Goal: Communication & Community: Ask a question

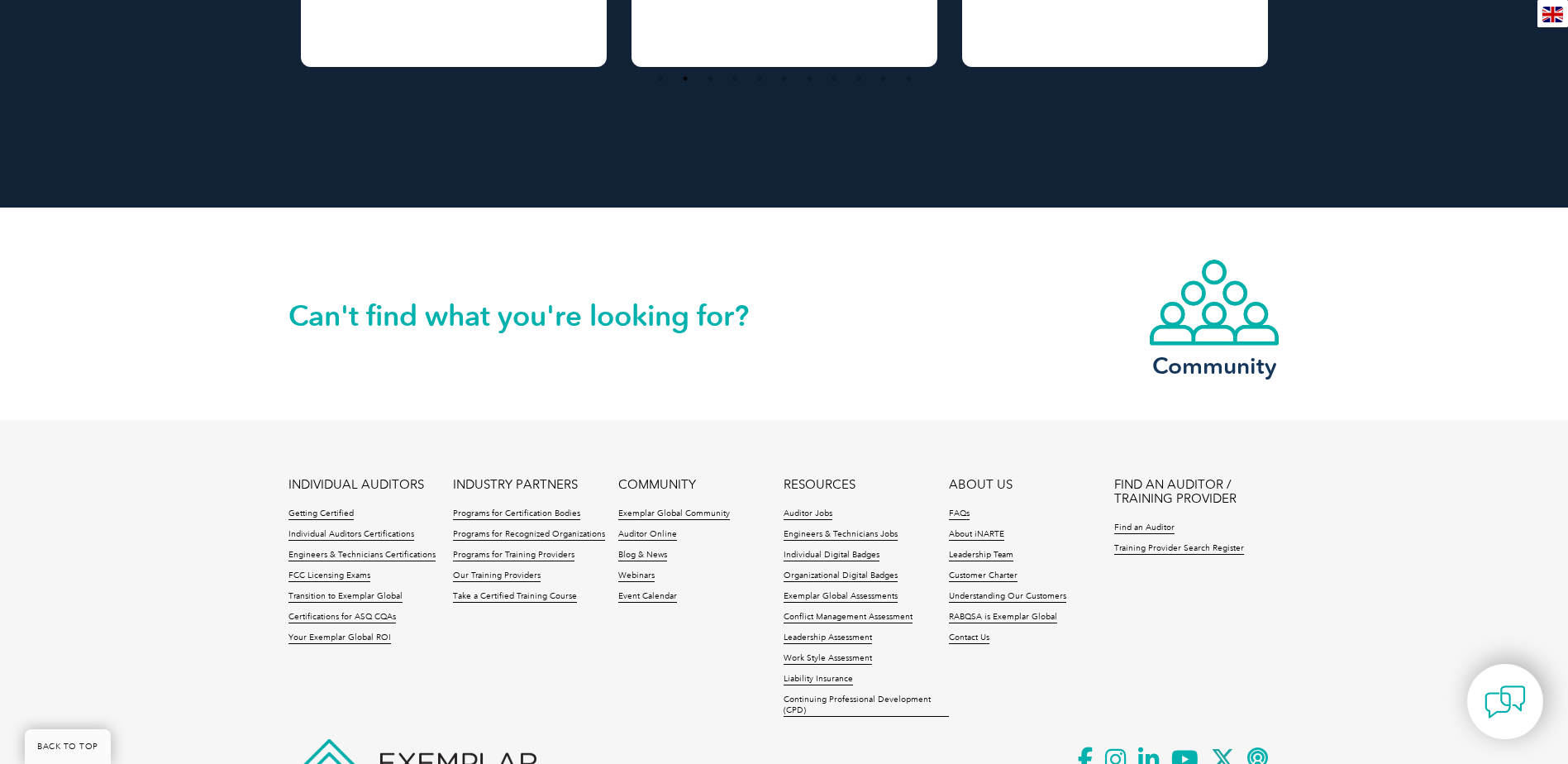
scroll to position [1495, 0]
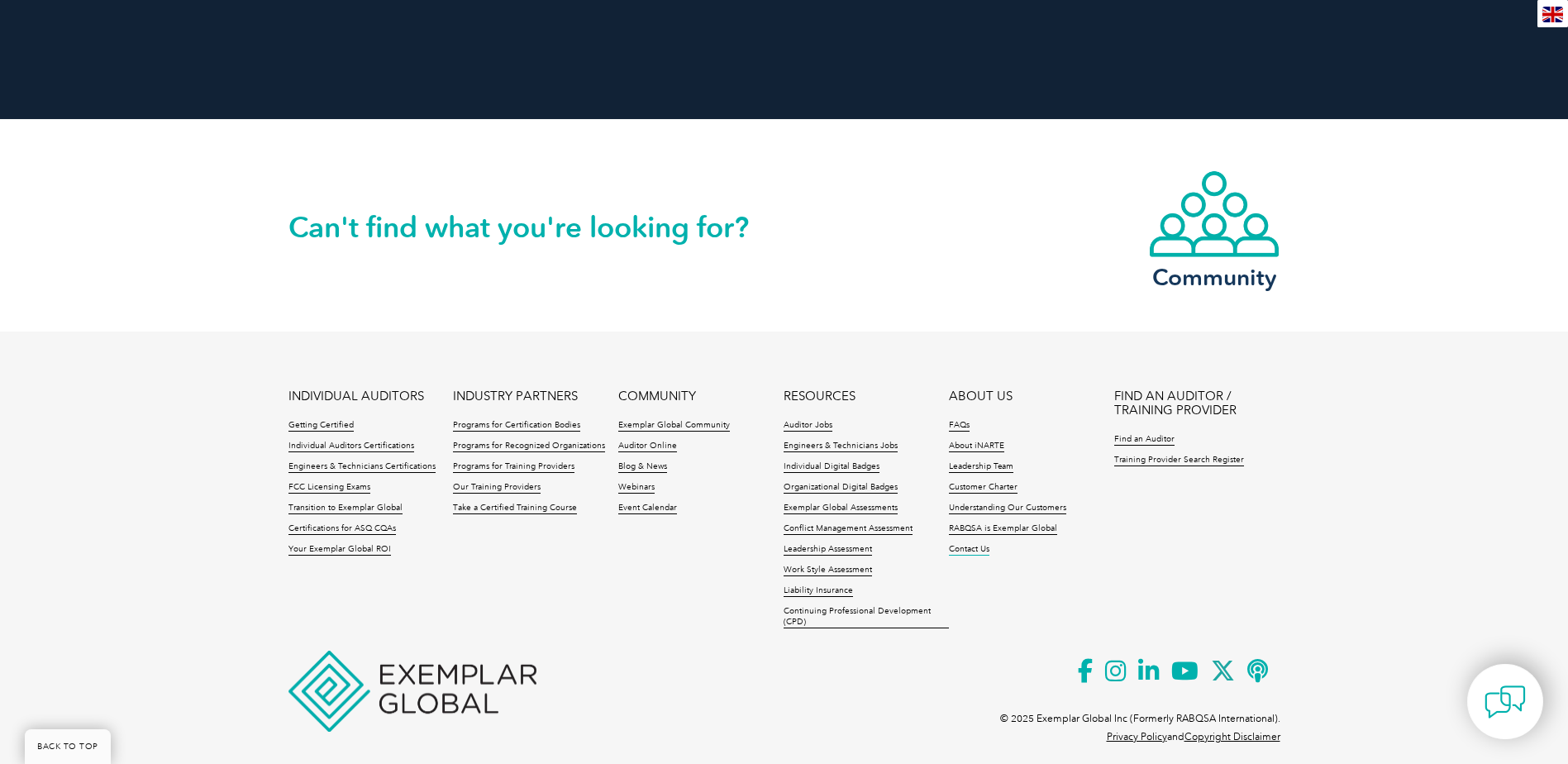
click at [976, 544] on link "Contact Us" at bounding box center [969, 550] width 40 height 12
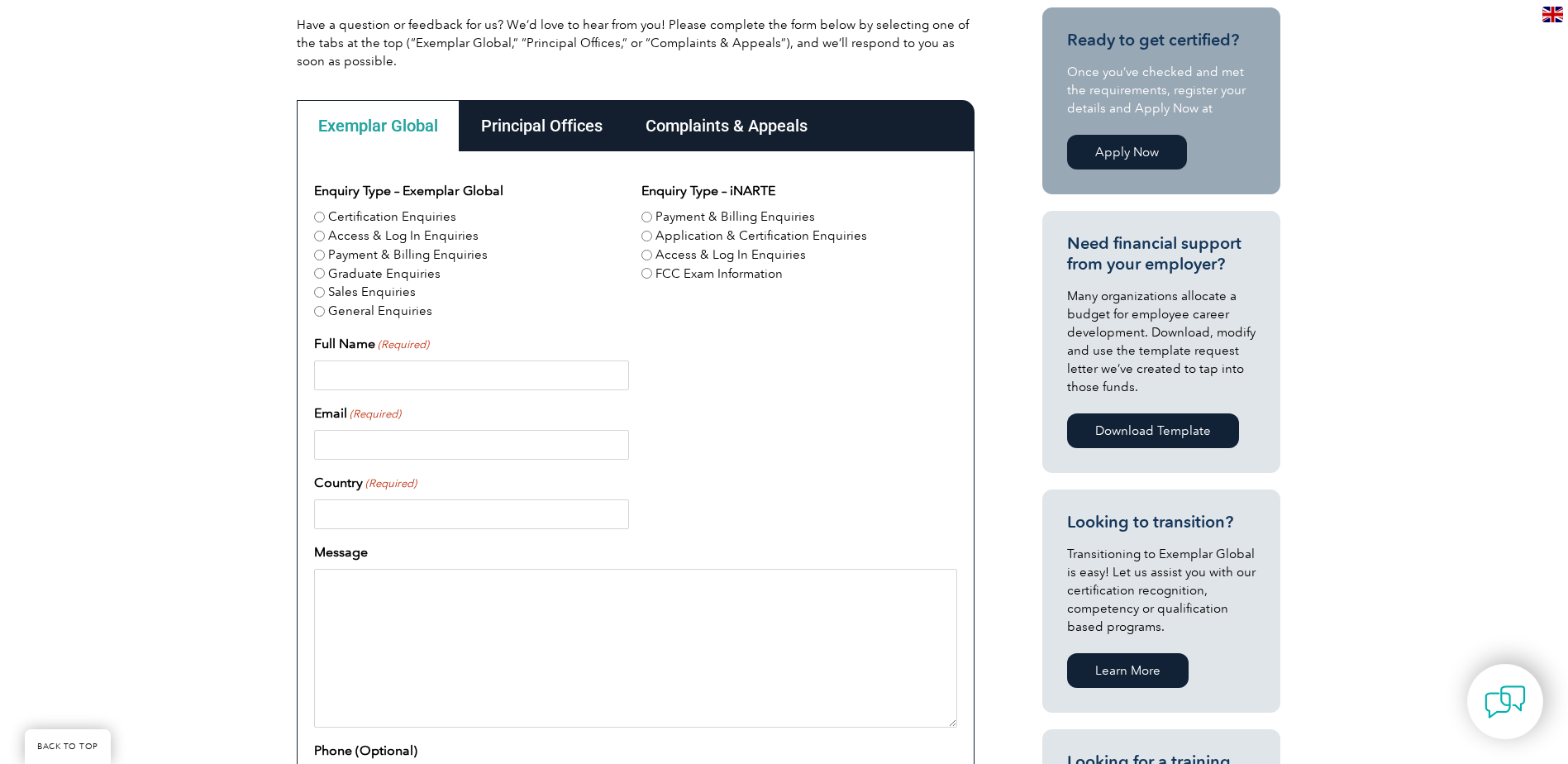
scroll to position [579, 0]
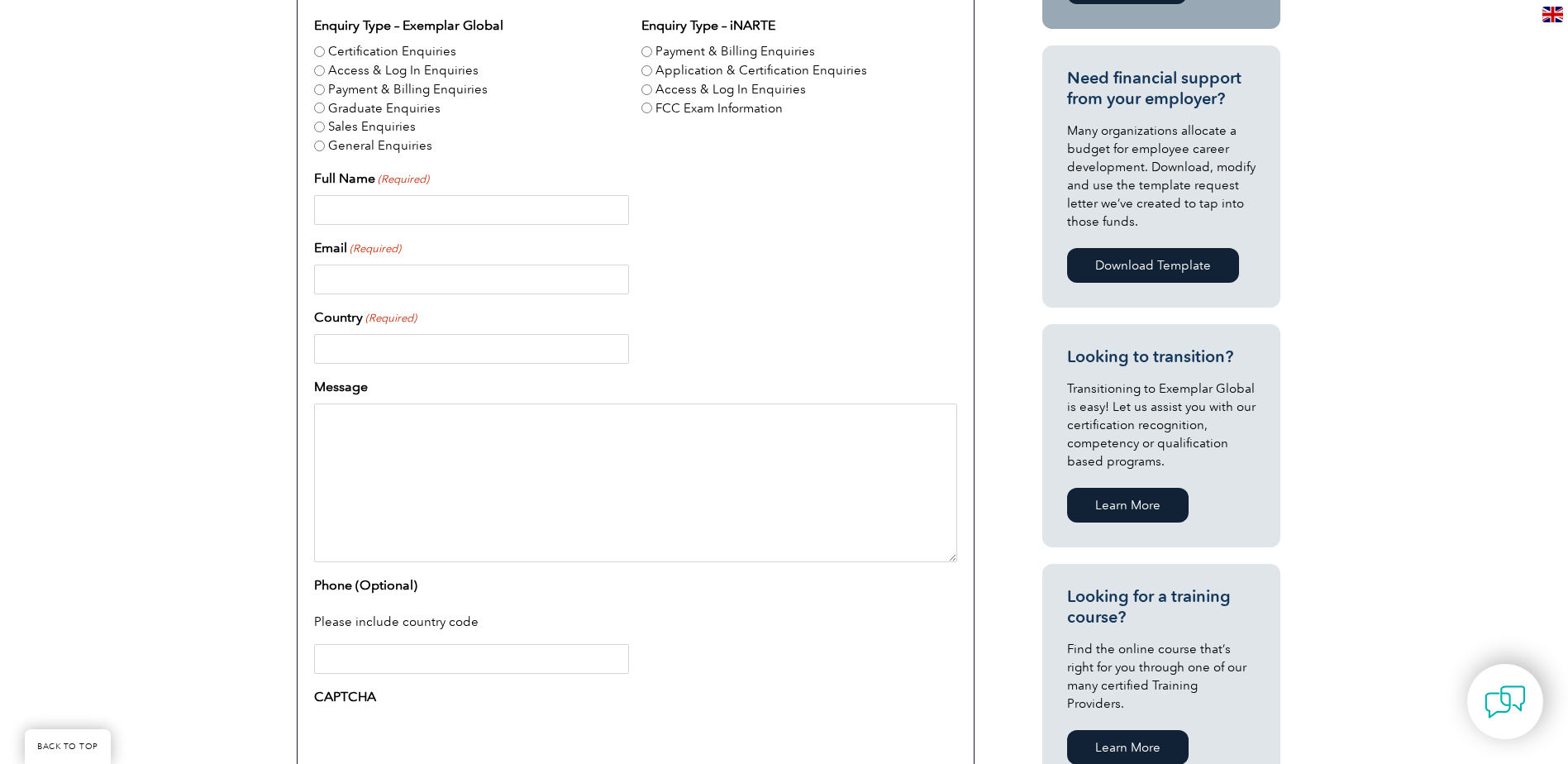
click at [403, 179] on span "(Required)" at bounding box center [402, 180] width 53 height 17
click at [403, 195] on input "Full Name (Required)" at bounding box center [472, 210] width 315 height 30
type input "Vince Joshua Galuz"
type input "vincejoshua.galuz@hireright.com"
type input "United Kingdom"
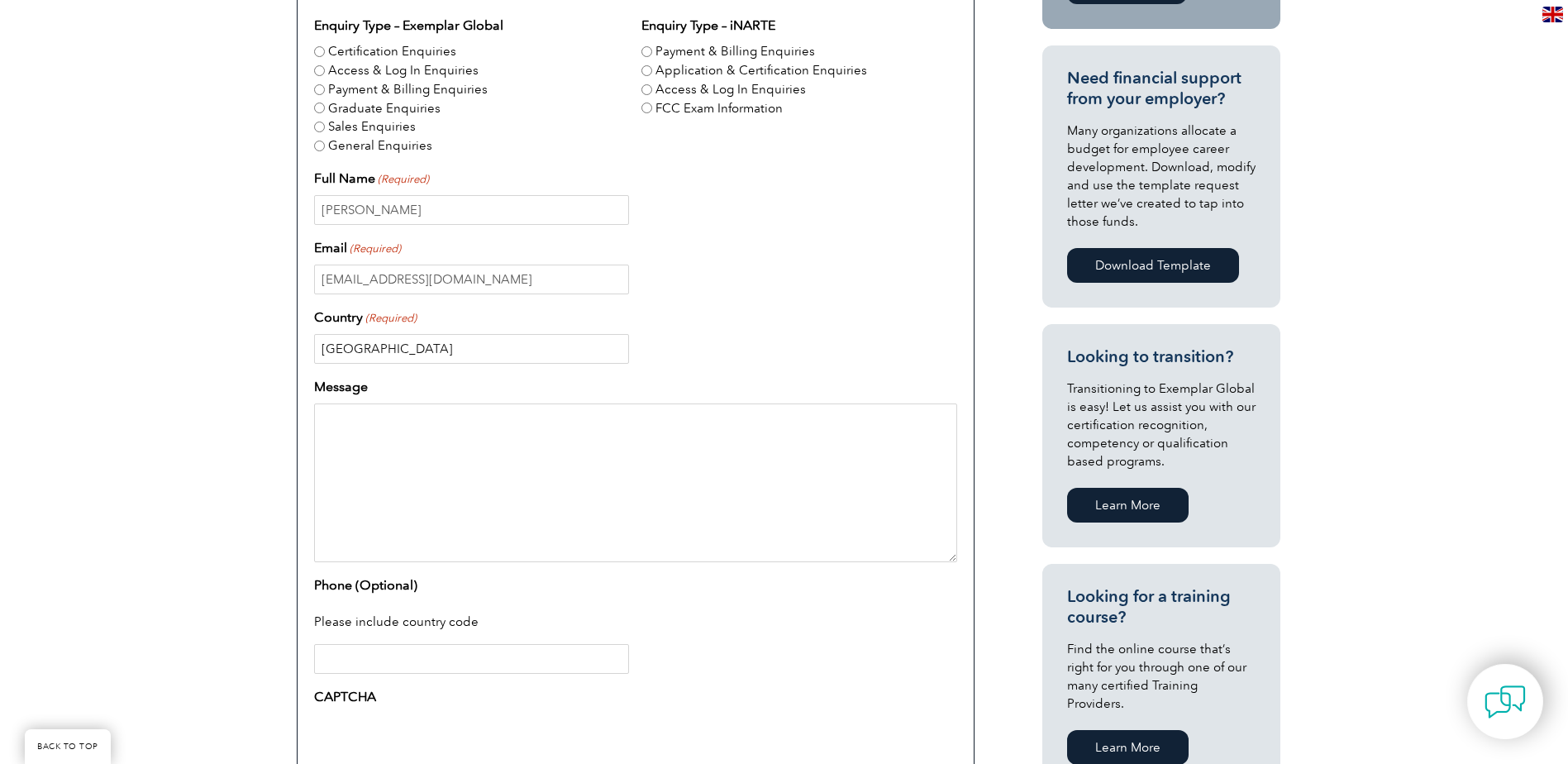
type input "60188966"
click at [348, 423] on textarea "Message" at bounding box center [636, 483] width 643 height 159
paste textarea "Hi, Good day. This email request has been sent to you from HireRight, Inc. As a…"
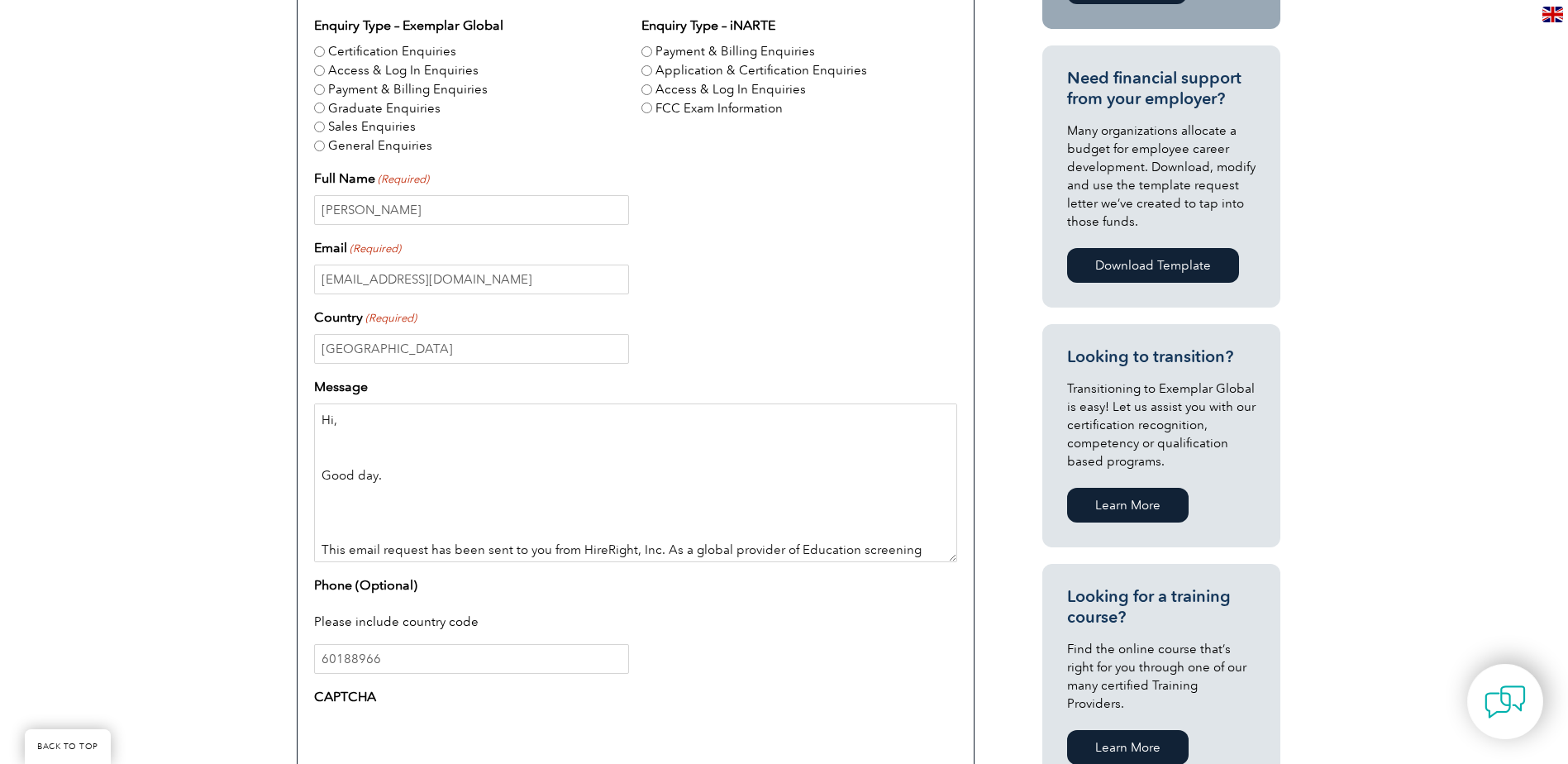
scroll to position [146, 0]
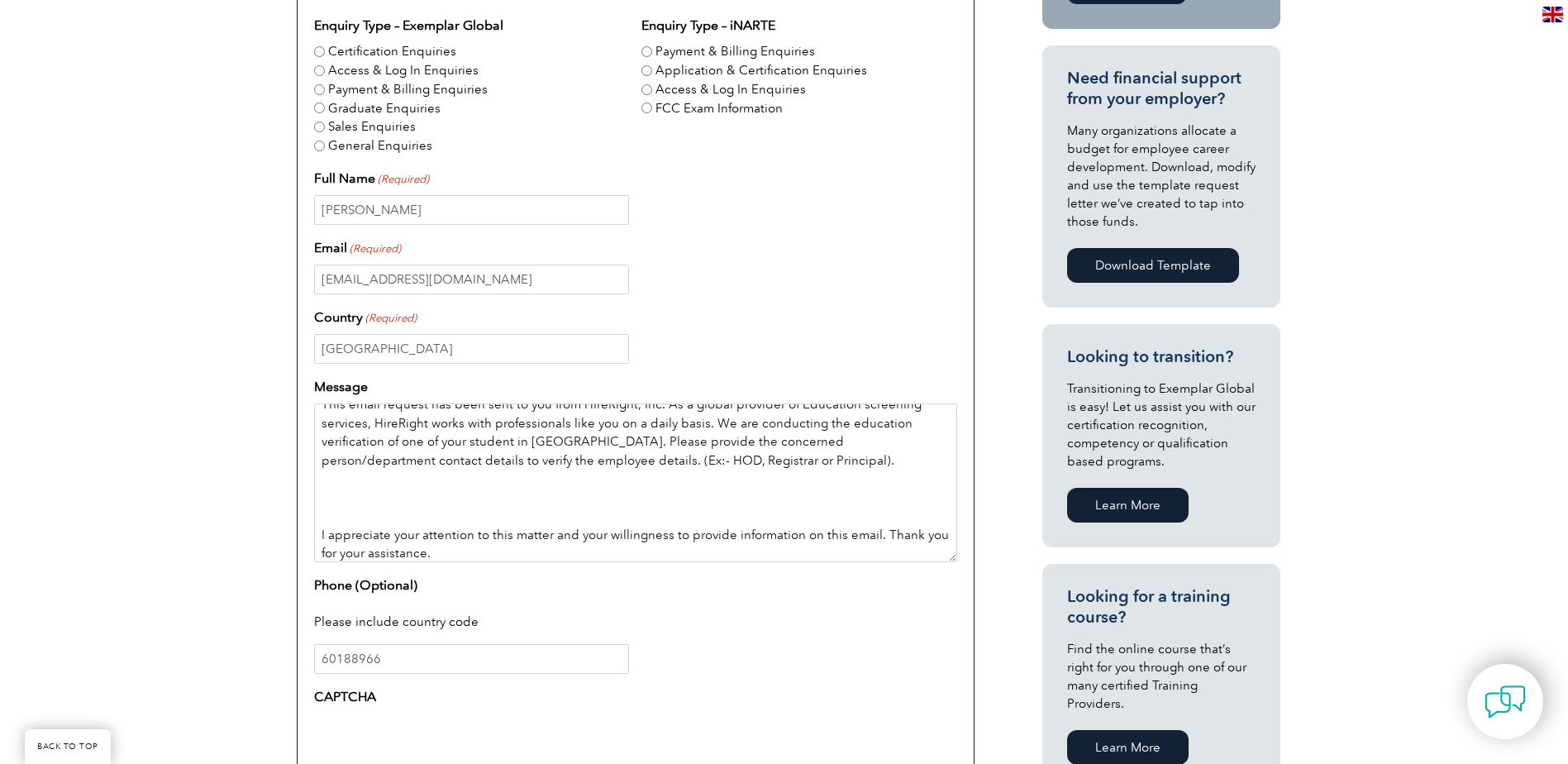
drag, startPoint x: 340, startPoint y: 505, endPoint x: 342, endPoint y: 516, distance: 11.2
click at [339, 505] on textarea "Hi, Good day. This email request has been sent to you from HireRight, Inc. As a…" at bounding box center [636, 483] width 643 height 159
click at [335, 513] on textarea "Hi, Good day. This email request has been sent to you from HireRight, Inc. As a…" at bounding box center [636, 483] width 643 height 159
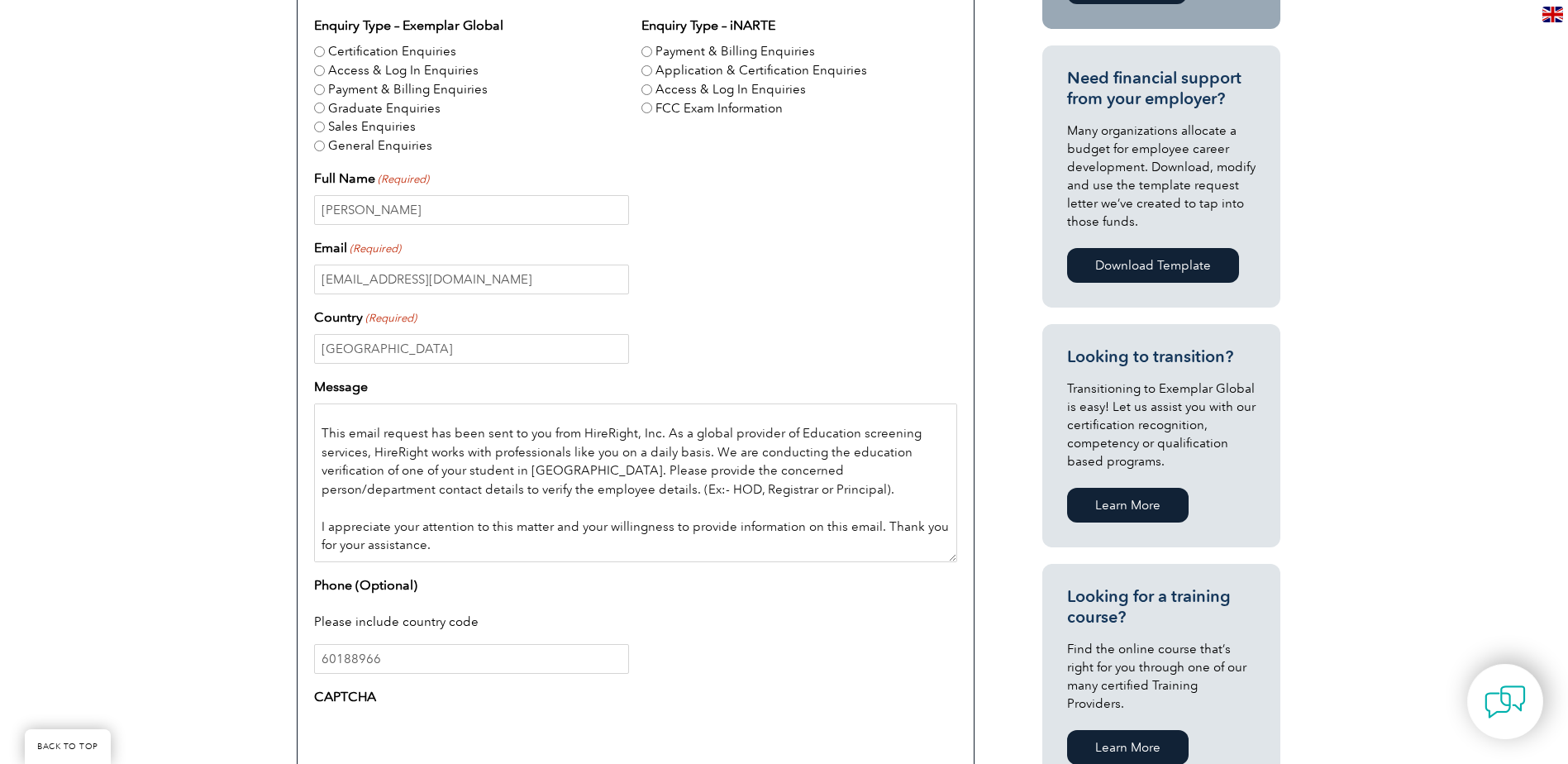
scroll to position [0, 0]
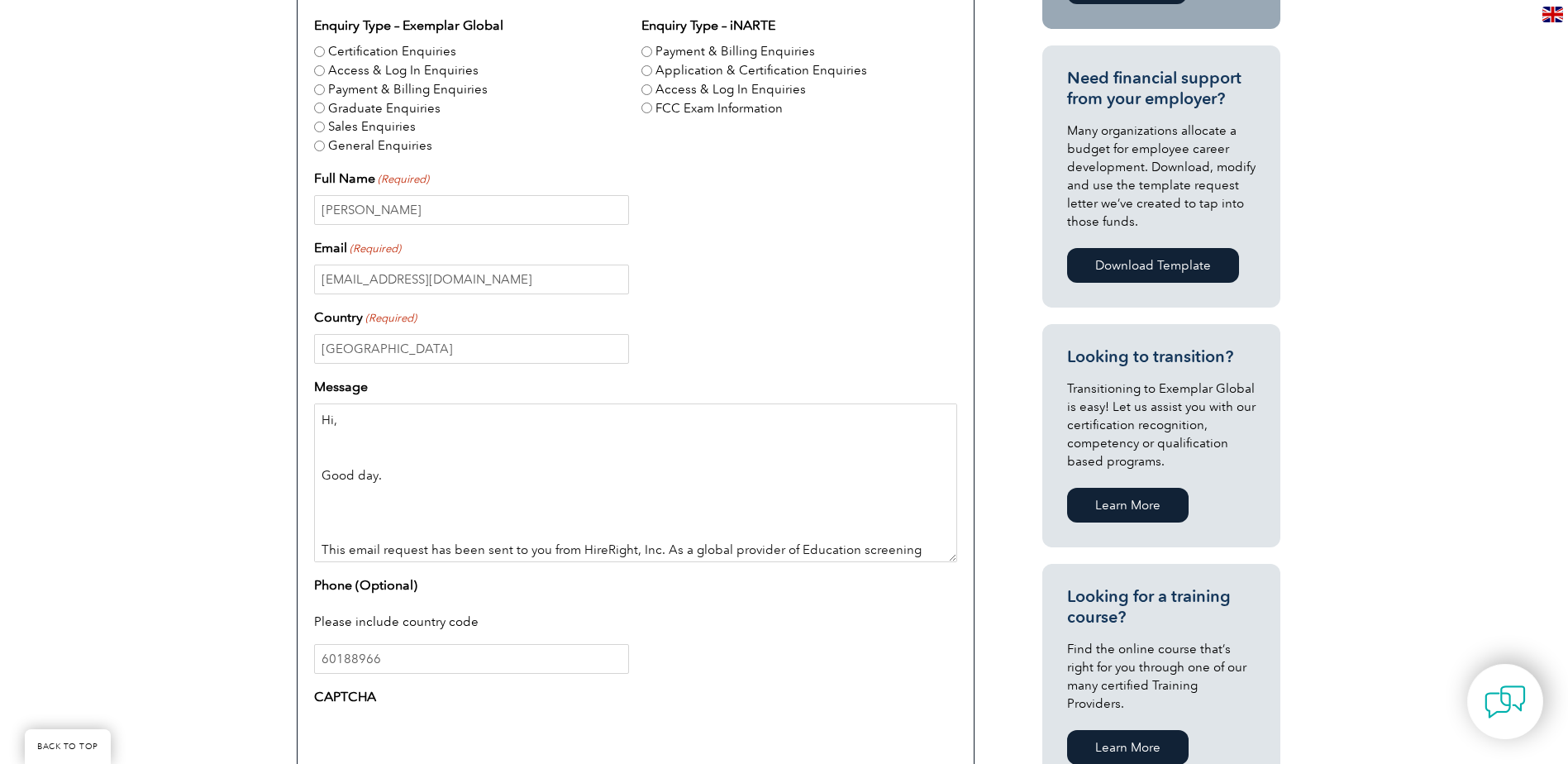
click at [339, 530] on textarea "Hi, Good day. This email request has been sent to you from HireRight, Inc. As a…" at bounding box center [636, 483] width 643 height 159
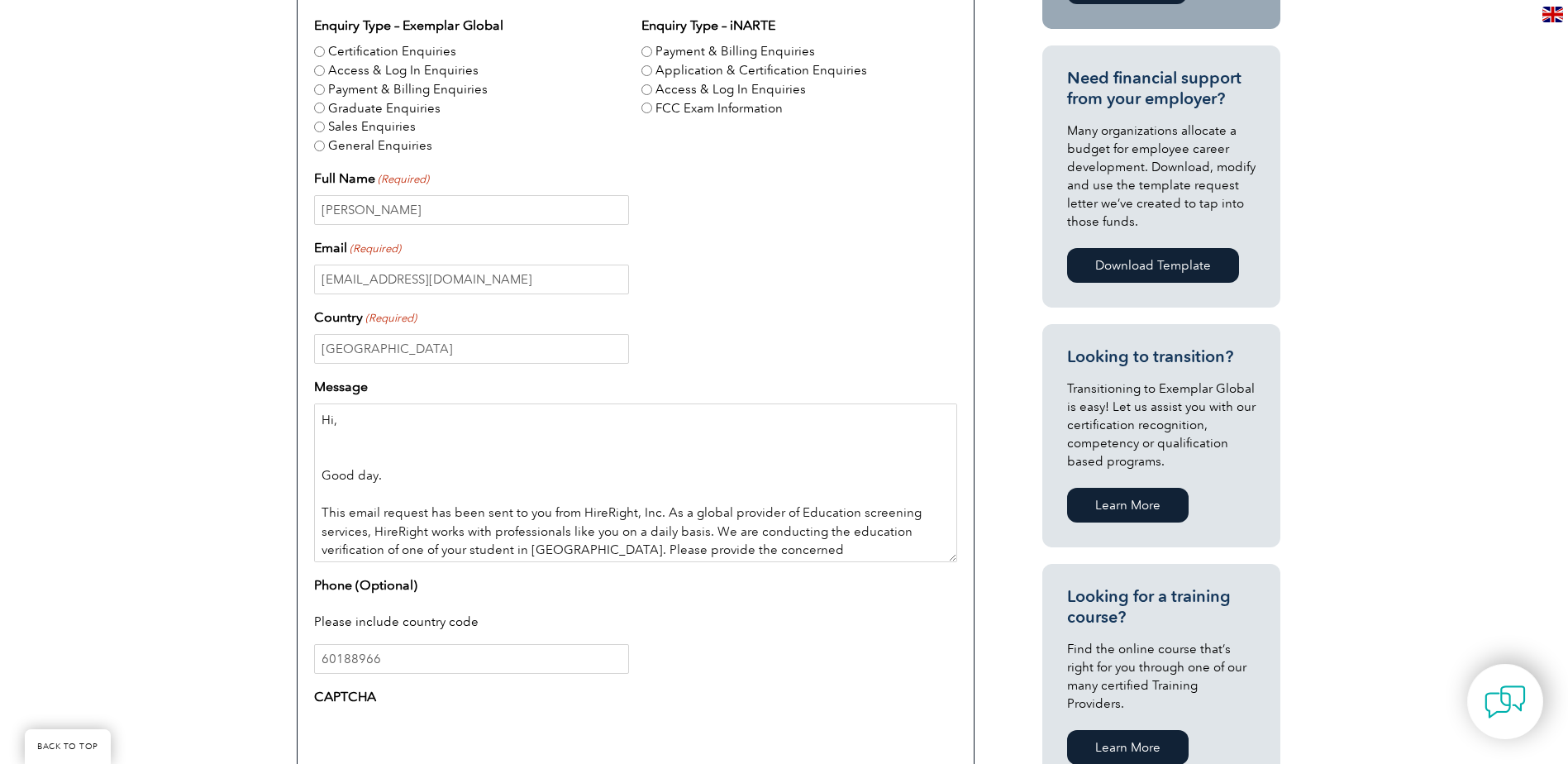
click at [327, 456] on textarea "Hi, Good day. This email request has been sent to you from HireRight, Inc. As a…" at bounding box center [636, 483] width 643 height 159
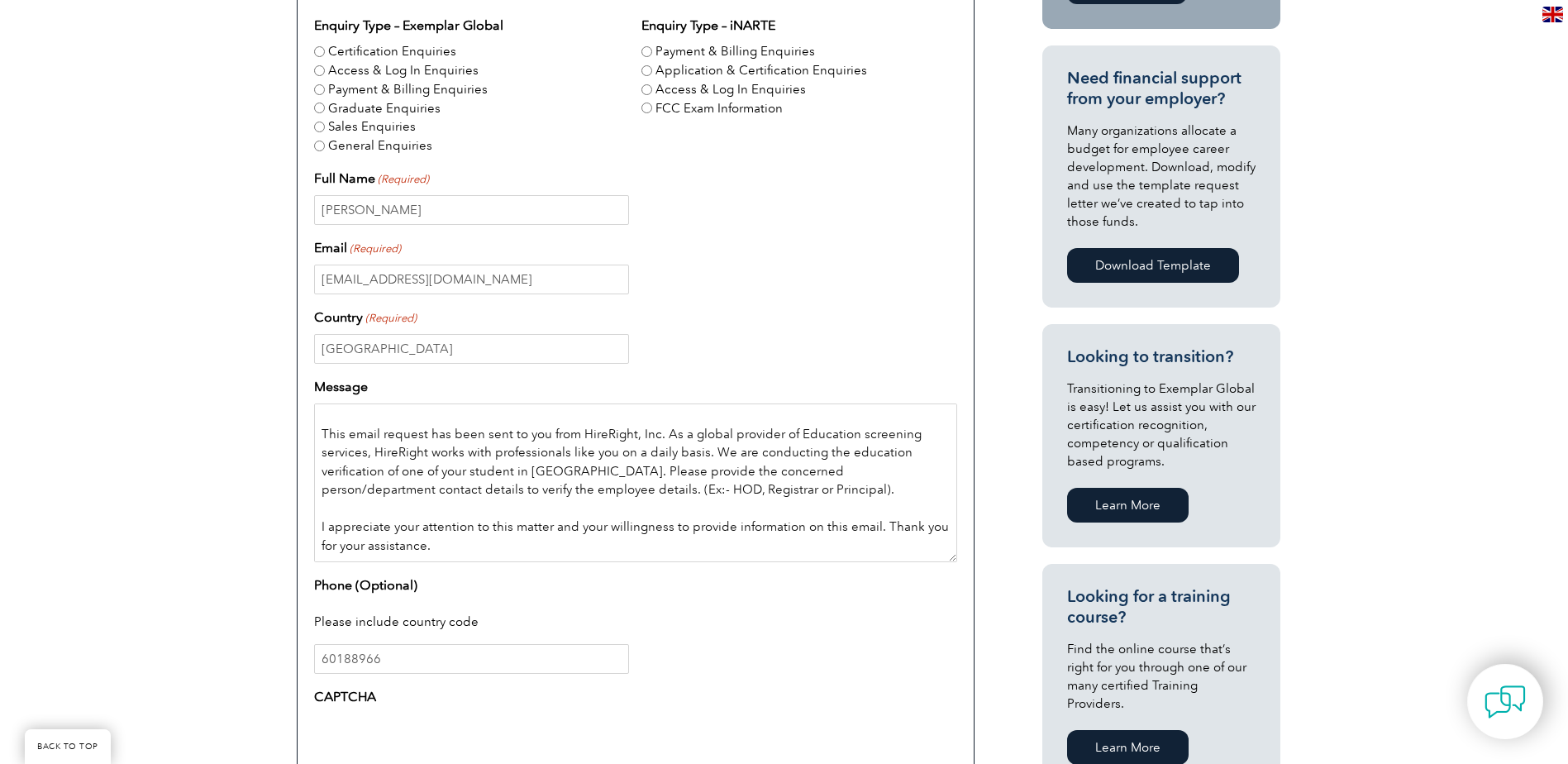
click at [702, 470] on textarea "Hi, Good day. This email request has been sent to you from HireRight, Inc. As a…" at bounding box center [636, 483] width 643 height 159
paste textarea "Global food Safety Training"
click at [605, 538] on textarea "Hi, Good day. This email request has been sent to you from HireRight, Inc. As a…" at bounding box center [636, 483] width 643 height 159
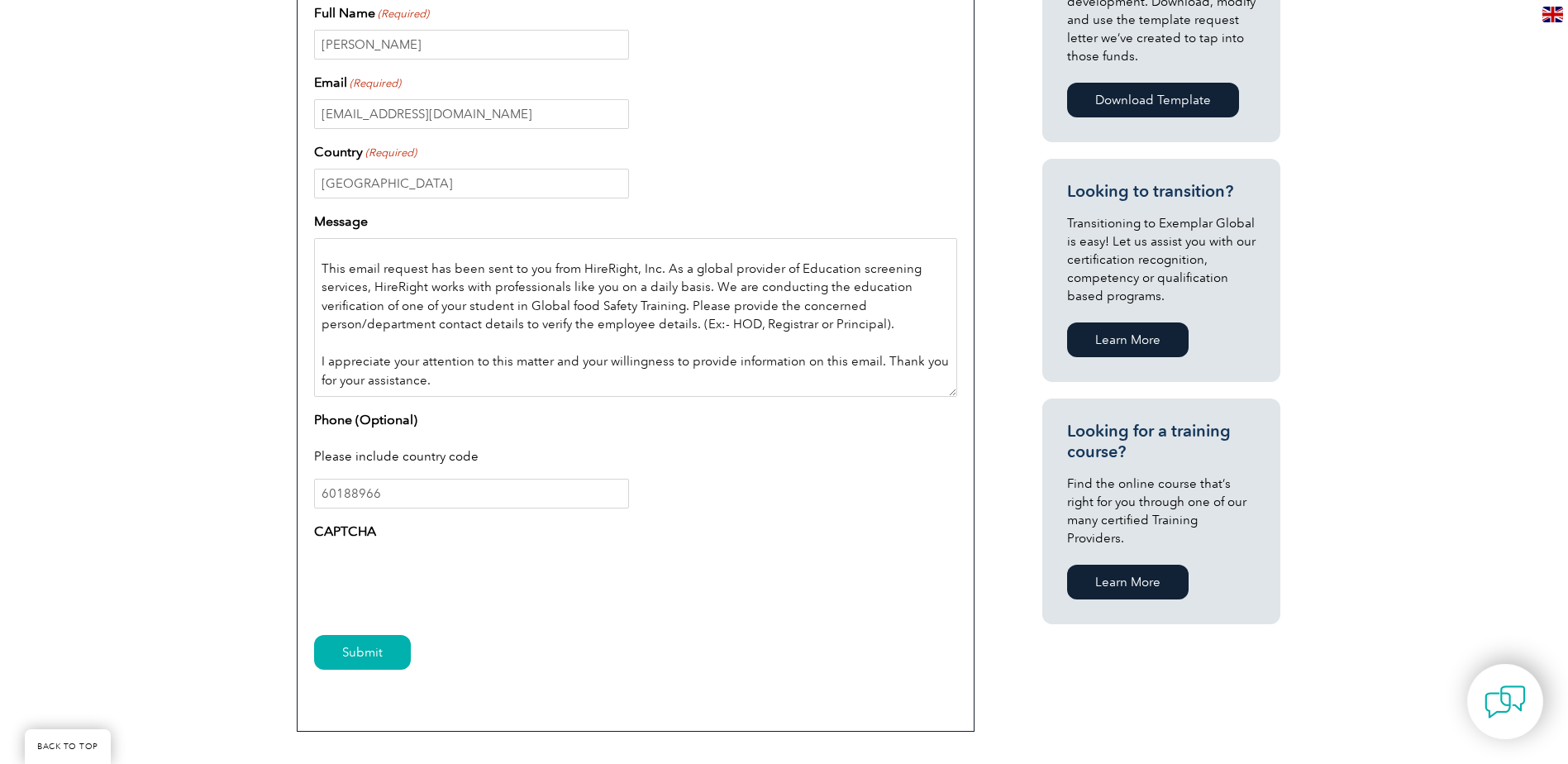
scroll to position [827, 0]
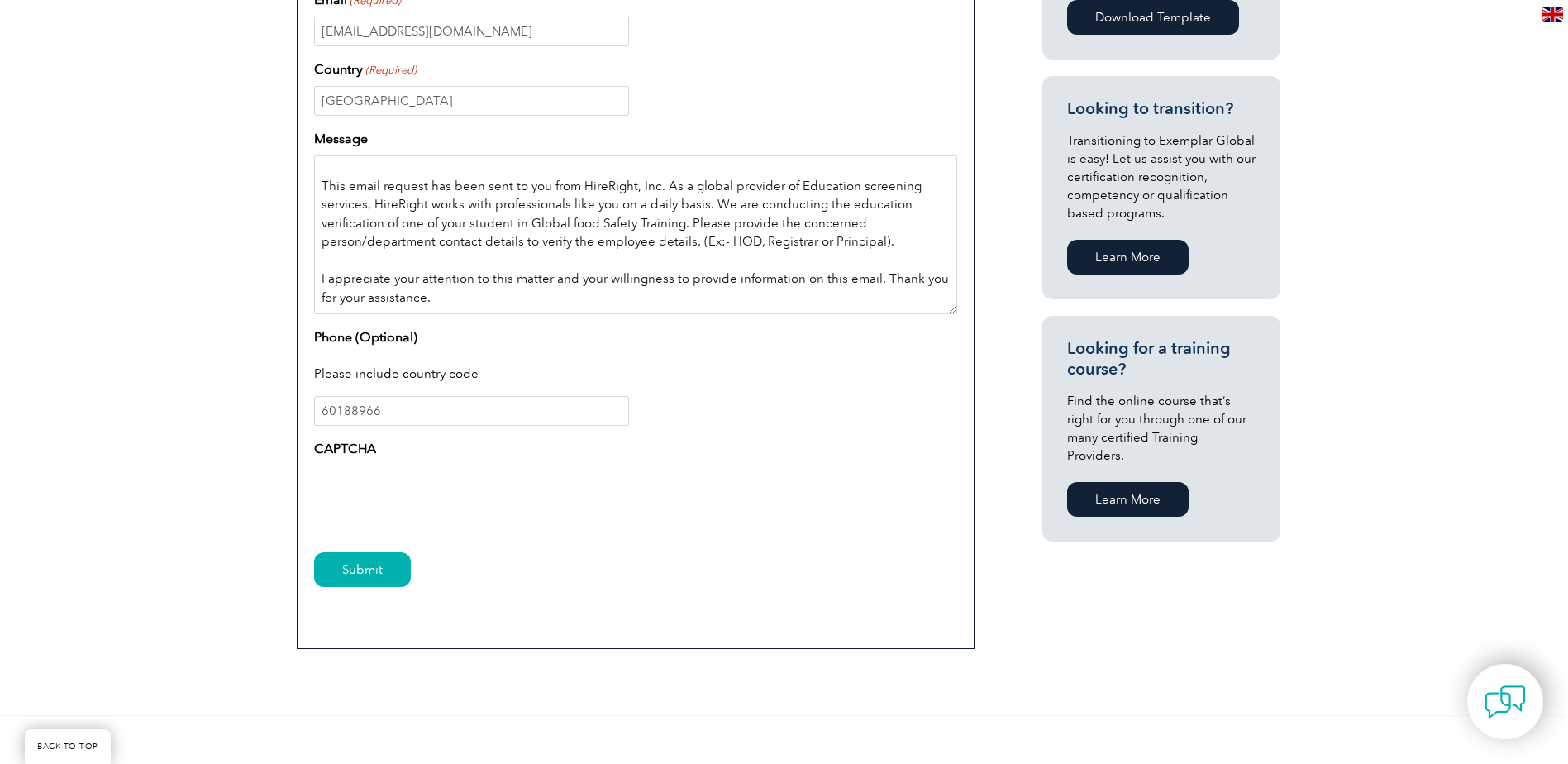
type textarea "Hi, Good day. This email request has been sent to you from HireRight, Inc. As a…"
click at [338, 571] on input "Submit" at bounding box center [363, 570] width 97 height 35
